Goal: Contribute content

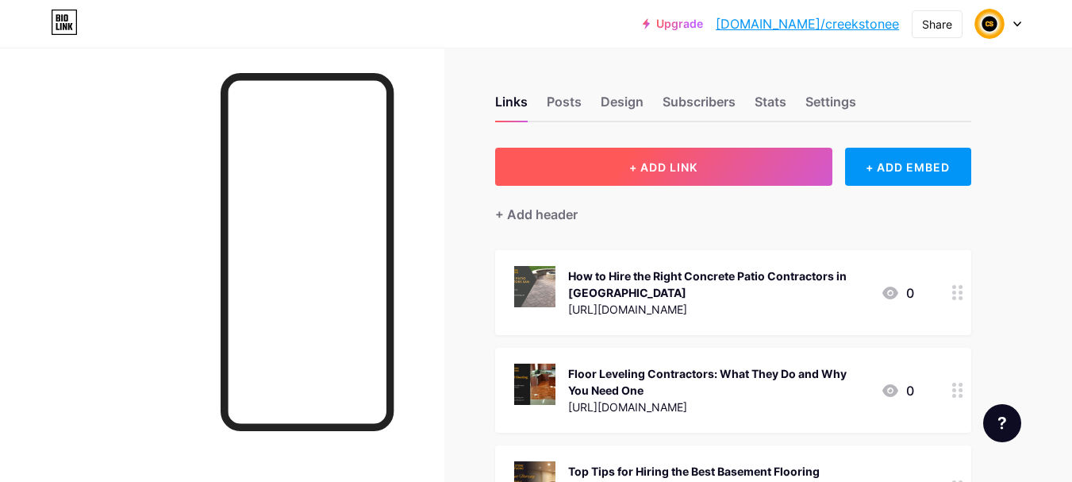
click at [591, 152] on button "+ ADD LINK" at bounding box center [663, 167] width 337 height 38
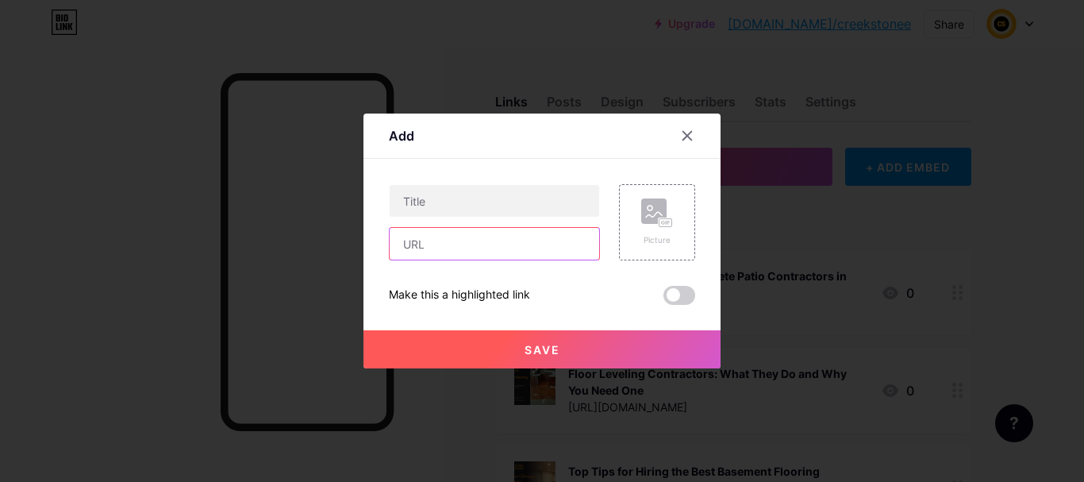
click at [518, 248] on input "text" at bounding box center [495, 244] width 210 height 32
paste input "[URL][DOMAIN_NAME]"
type input "[URL][DOMAIN_NAME]"
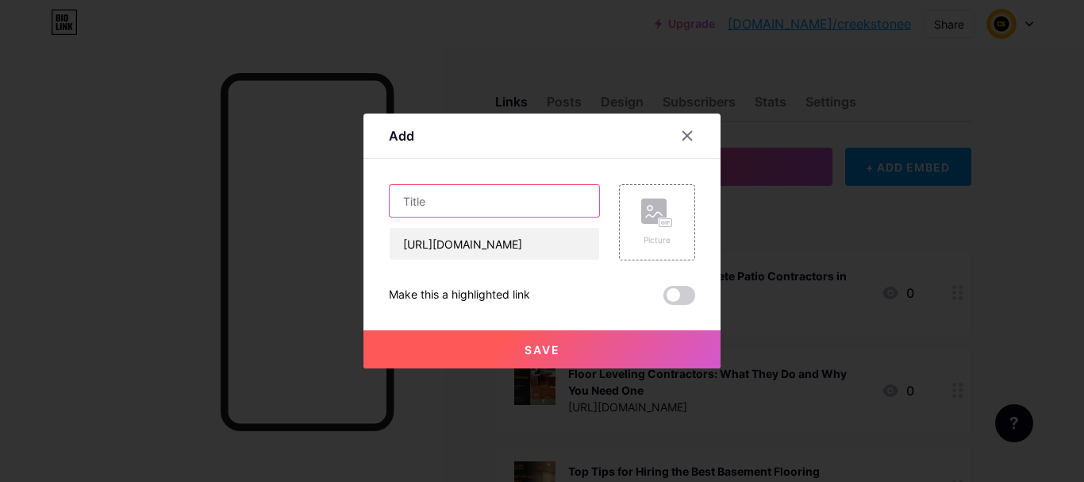
click at [452, 206] on input "text" at bounding box center [495, 201] width 210 height 32
paste input "How to Choose the Right Basement Flooring Contractors for Your Home"
type input "How to Choose the Right Basement Flooring Contractors for Your Home"
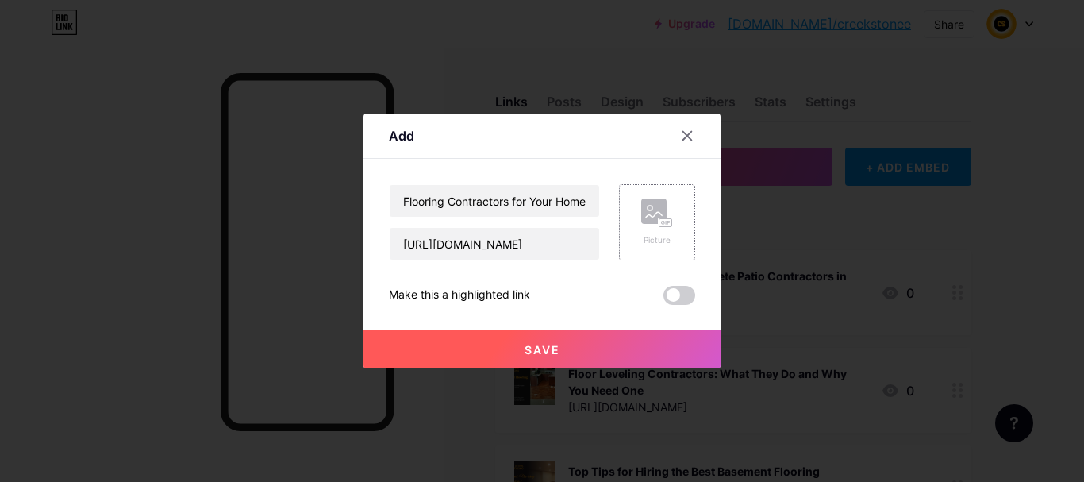
click at [654, 244] on div "Picture" at bounding box center [657, 240] width 32 height 12
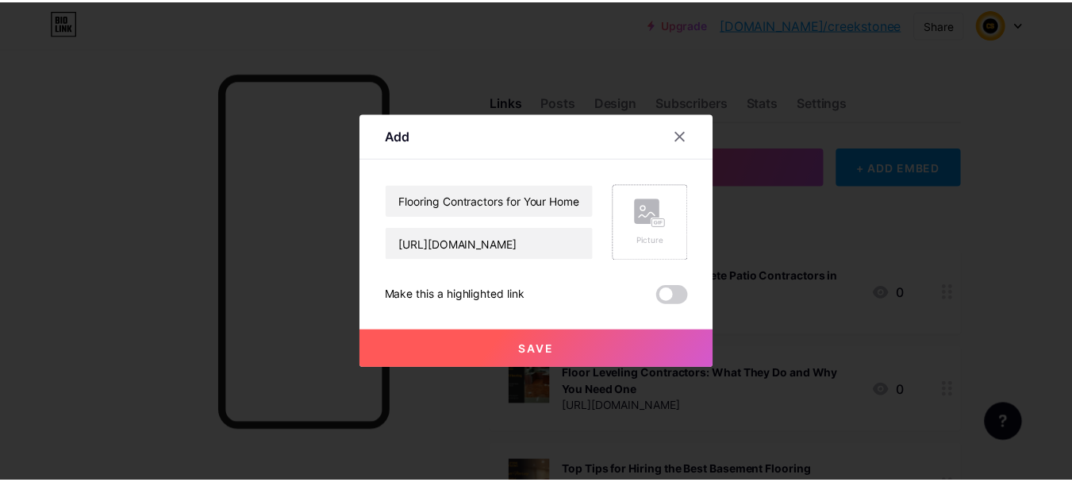
scroll to position [0, 0]
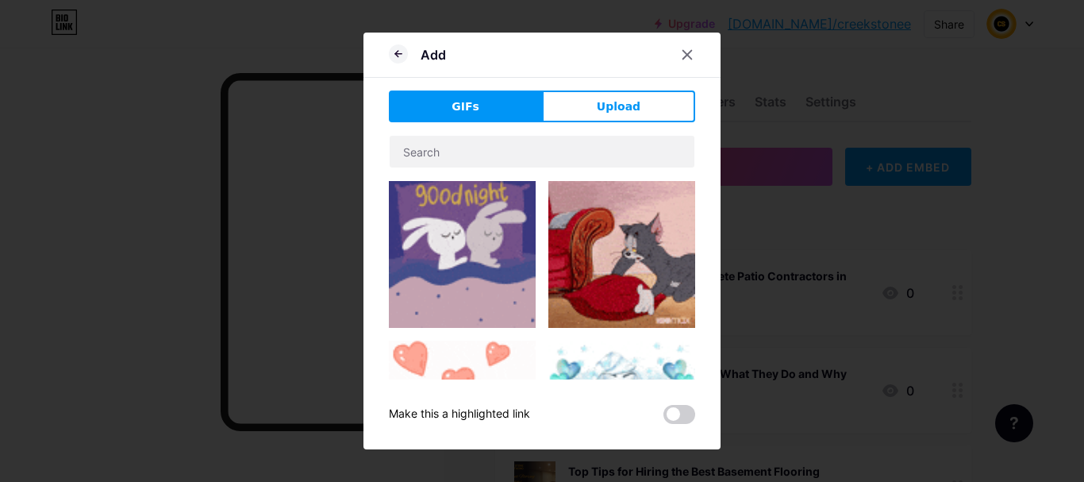
click at [614, 127] on div "GIFs Upload Content YouTube Play YouTube video without leaving your page. ADD V…" at bounding box center [542, 256] width 306 height 333
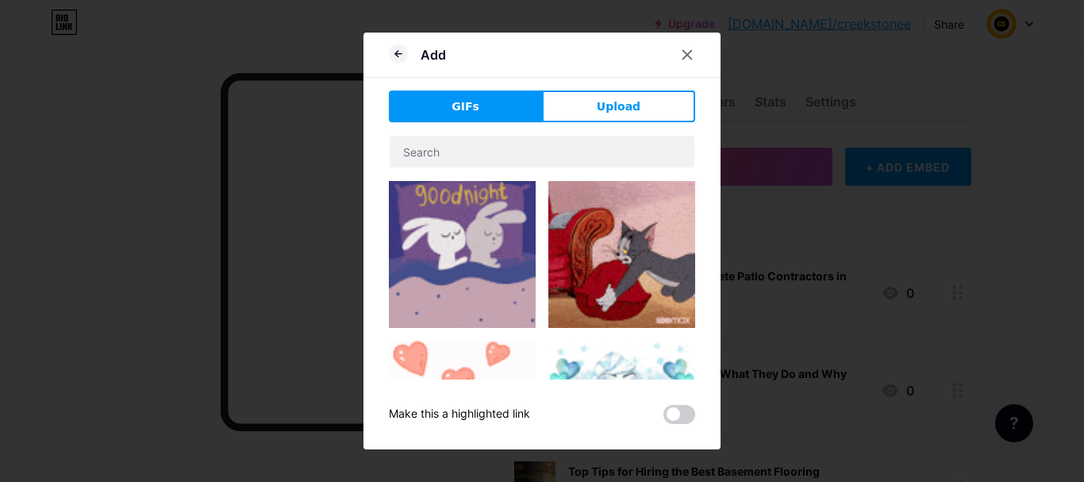
click at [614, 122] on div "GIFs Upload Content YouTube Play YouTube video without leaving your page. ADD V…" at bounding box center [542, 256] width 306 height 333
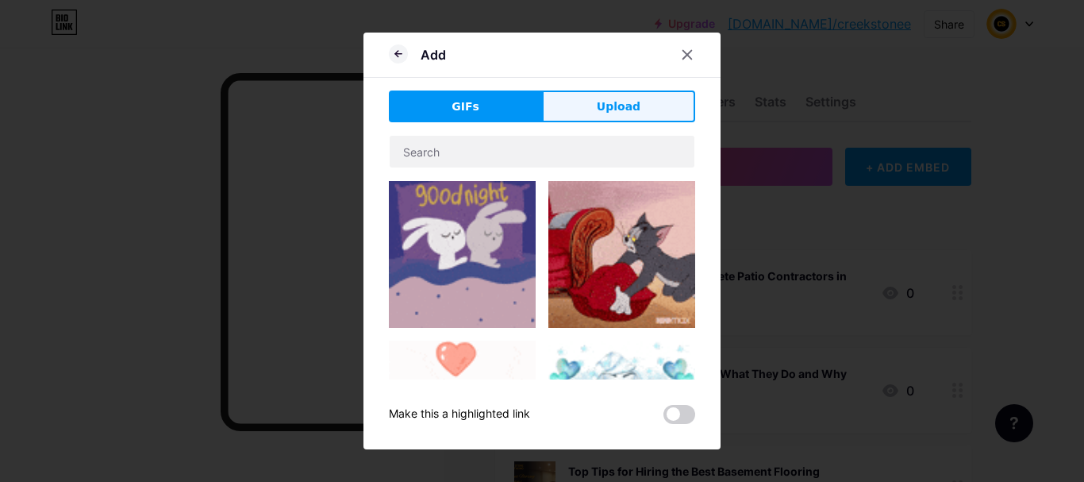
click at [614, 118] on button "Upload" at bounding box center [618, 106] width 153 height 32
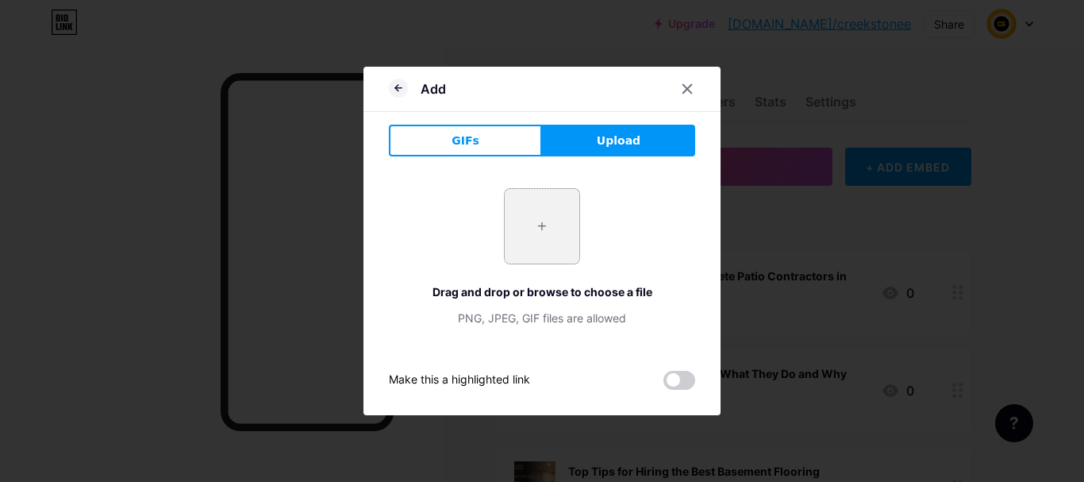
click at [519, 210] on div "+ Drag and drop or browse to choose a file PNG, JPEG, GIF files are allowed" at bounding box center [542, 257] width 306 height 138
click at [537, 217] on input "file" at bounding box center [542, 226] width 75 height 75
type input "C:\fakepath\How to Choose the Right Basement Flooring Contractors for Your Home…"
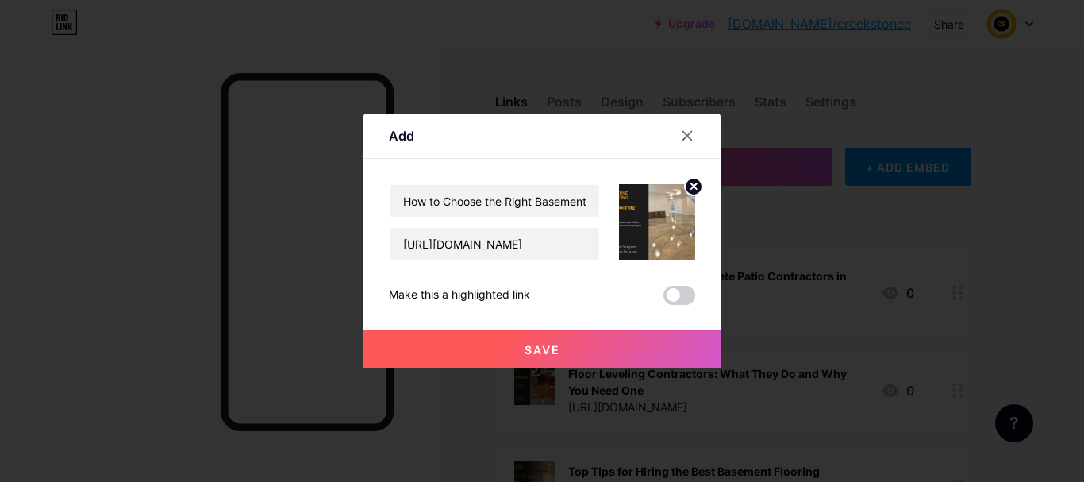
click at [579, 339] on button "Save" at bounding box center [542, 349] width 357 height 38
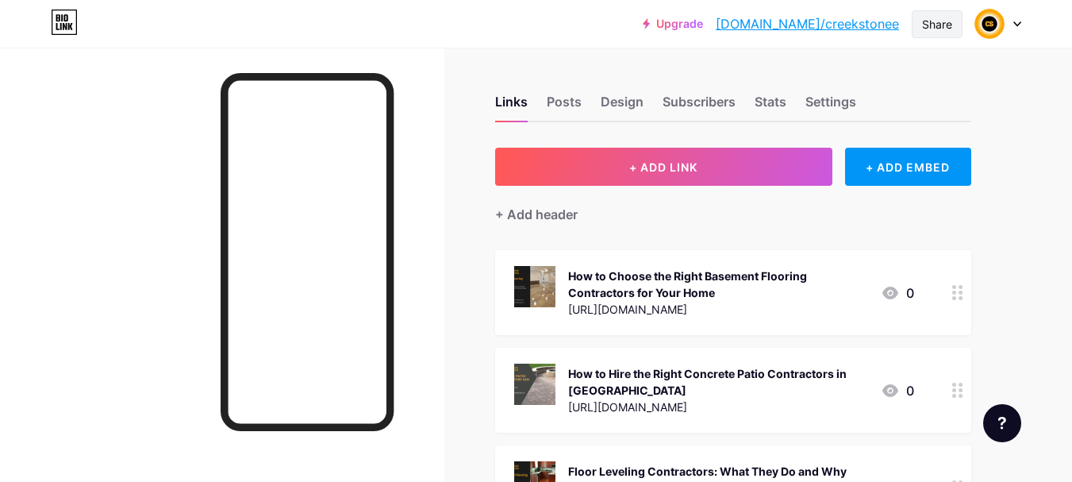
click at [945, 20] on div "Share" at bounding box center [937, 24] width 30 height 17
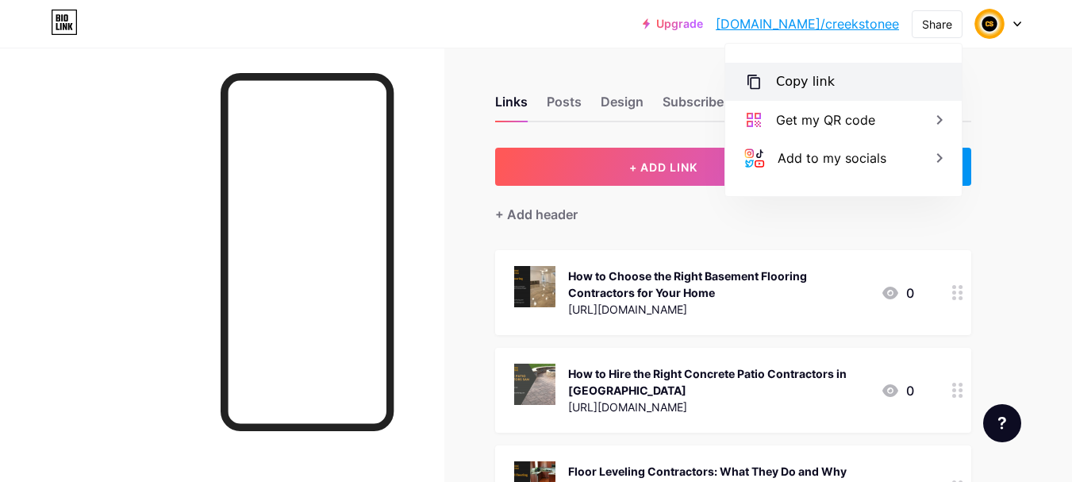
click at [806, 64] on div "Copy link" at bounding box center [844, 82] width 237 height 38
